Goal: Transaction & Acquisition: Purchase product/service

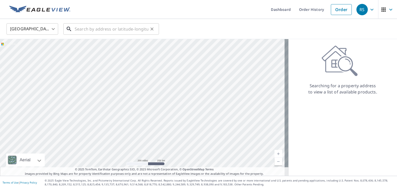
click at [120, 30] on input "text" at bounding box center [112, 29] width 74 height 14
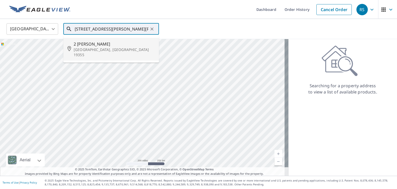
click at [105, 51] on p "[GEOGRAPHIC_DATA], [GEOGRAPHIC_DATA] 19355" at bounding box center [114, 52] width 81 height 10
type input "2 Hayes Rd Malvern, PA 19355"
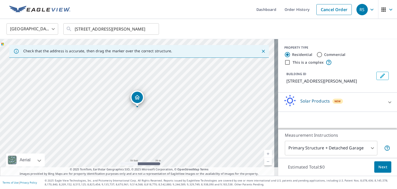
click at [358, 101] on div "Solar Products New" at bounding box center [332, 102] width 101 height 15
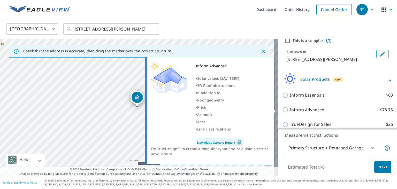
scroll to position [41, 0]
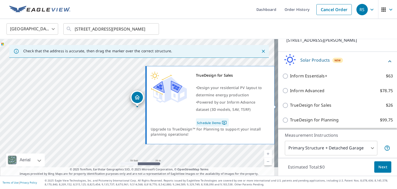
click at [282, 106] on input "TrueDesign for Sales $26" at bounding box center [286, 105] width 8 height 6
checkbox input "true"
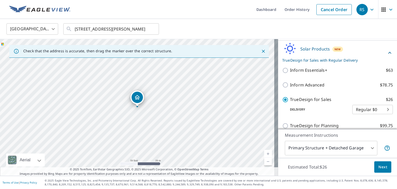
scroll to position [58, 0]
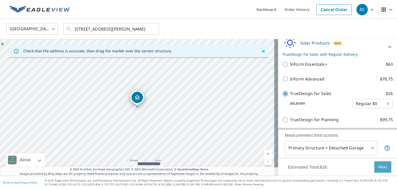
click at [379, 167] on span "Next" at bounding box center [382, 166] width 9 height 6
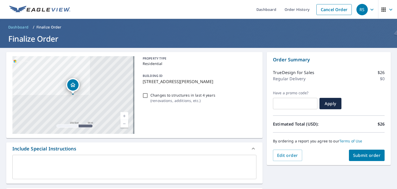
click at [372, 152] on span "Submit order" at bounding box center [367, 155] width 28 height 6
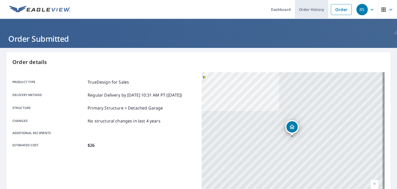
click at [302, 14] on link "Order History" at bounding box center [311, 9] width 33 height 19
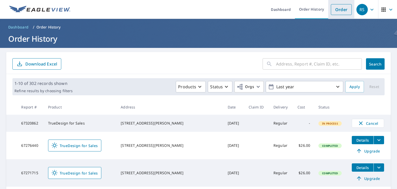
click at [340, 7] on link "Order" at bounding box center [341, 9] width 21 height 11
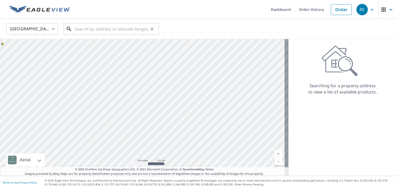
click at [102, 26] on input "text" at bounding box center [112, 29] width 74 height 14
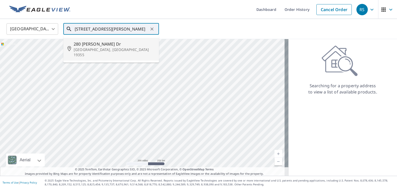
drag, startPoint x: 95, startPoint y: 45, endPoint x: 98, endPoint y: 43, distance: 3.5
click at [95, 45] on span "280 [PERSON_NAME] Dr" at bounding box center [114, 44] width 81 height 6
type input "[STREET_ADDRESS][PERSON_NAME][PERSON_NAME]"
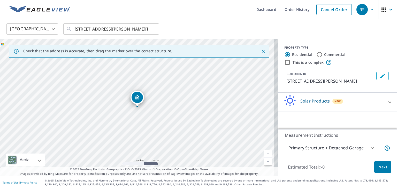
click at [315, 100] on p "Solar Products" at bounding box center [314, 101] width 29 height 6
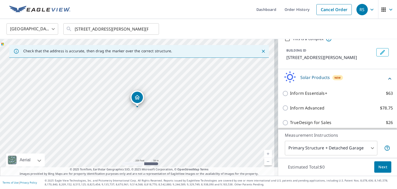
scroll to position [41, 0]
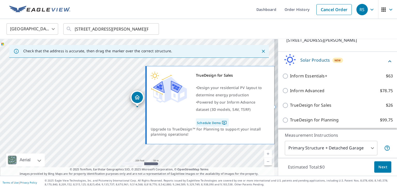
click at [282, 104] on input "TrueDesign for Sales $26" at bounding box center [286, 105] width 8 height 6
checkbox input "true"
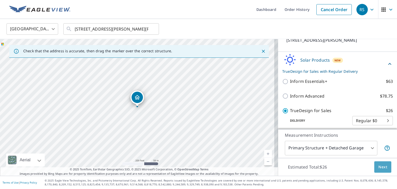
click at [379, 167] on span "Next" at bounding box center [382, 166] width 9 height 6
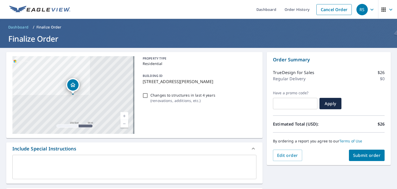
click at [360, 157] on span "Submit order" at bounding box center [367, 155] width 28 height 6
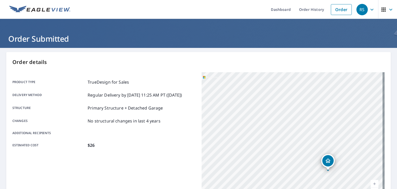
click at [175, 83] on div "Product type TrueDesign for Sales" at bounding box center [103, 82] width 183 height 6
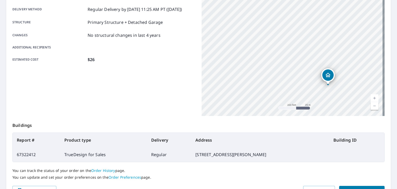
scroll to position [115, 0]
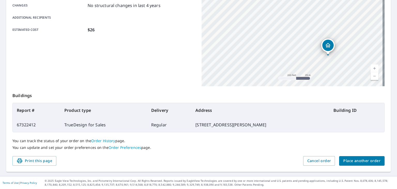
click at [367, 162] on span "Place another order" at bounding box center [361, 160] width 37 height 6
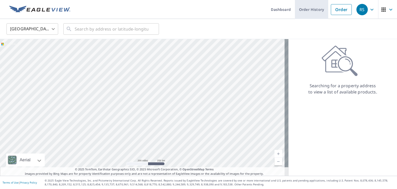
click at [304, 8] on link "Order History" at bounding box center [311, 9] width 33 height 19
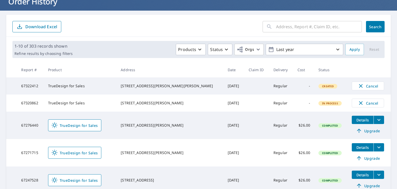
scroll to position [26, 0]
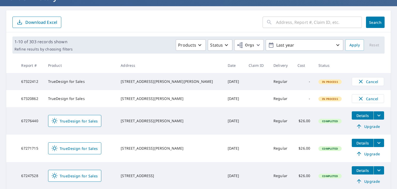
scroll to position [129, 0]
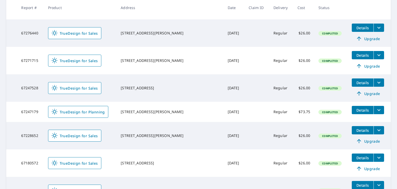
drag, startPoint x: 171, startPoint y: 94, endPoint x: 131, endPoint y: 89, distance: 39.9
click at [130, 89] on td "[STREET_ADDRESS]" at bounding box center [169, 87] width 107 height 27
copy div "[STREET_ADDRESS]"
drag, startPoint x: 174, startPoint y: 117, endPoint x: 130, endPoint y: 113, distance: 43.6
click at [130, 113] on td "[STREET_ADDRESS][PERSON_NAME]" at bounding box center [169, 111] width 107 height 20
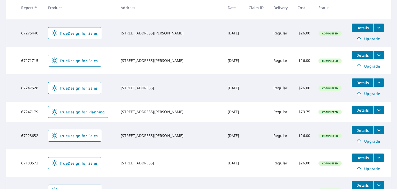
copy div "[STREET_ADDRESS][PERSON_NAME]"
